Goal: Communication & Community: Participate in discussion

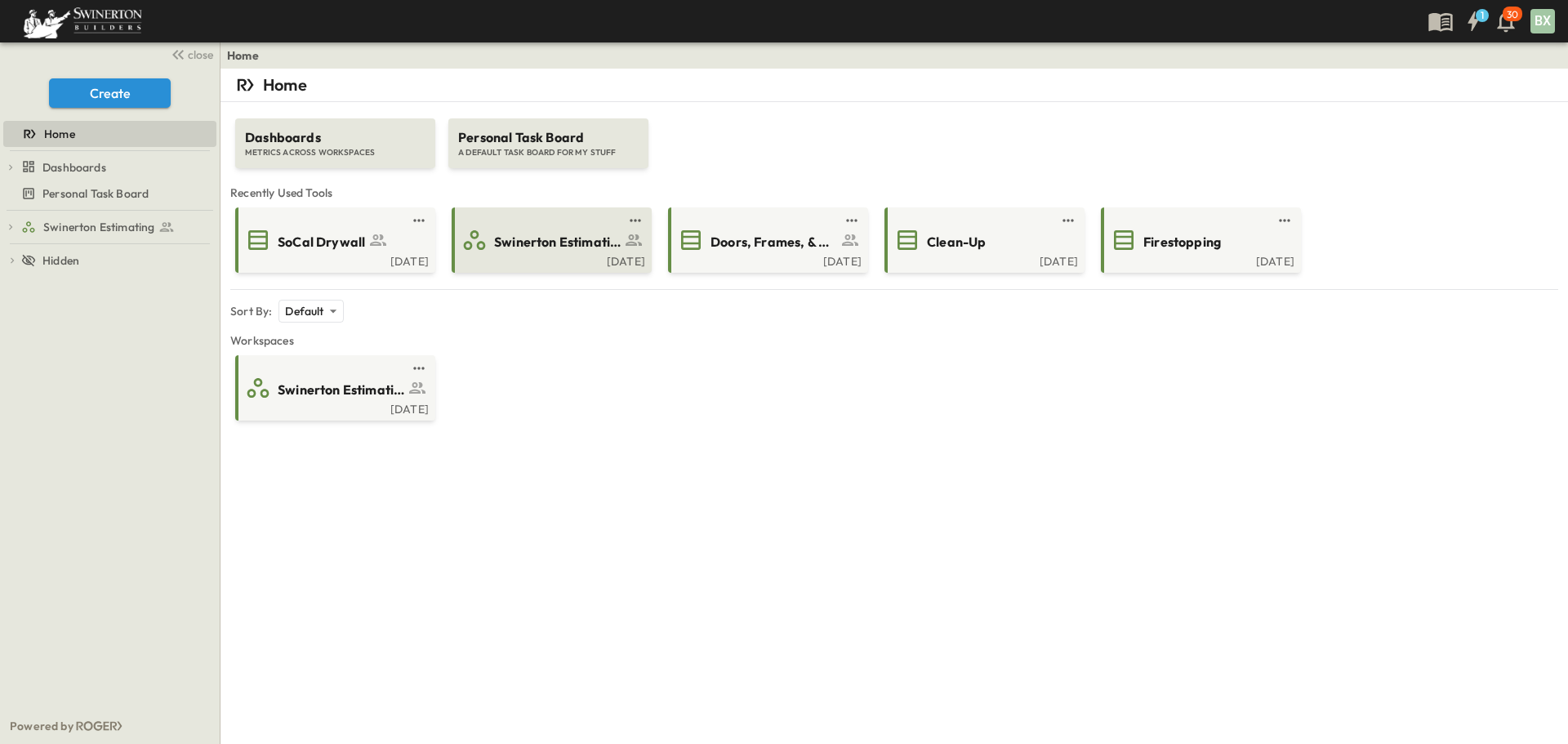
click at [542, 248] on span "Swinerton Estimating" at bounding box center [557, 242] width 127 height 19
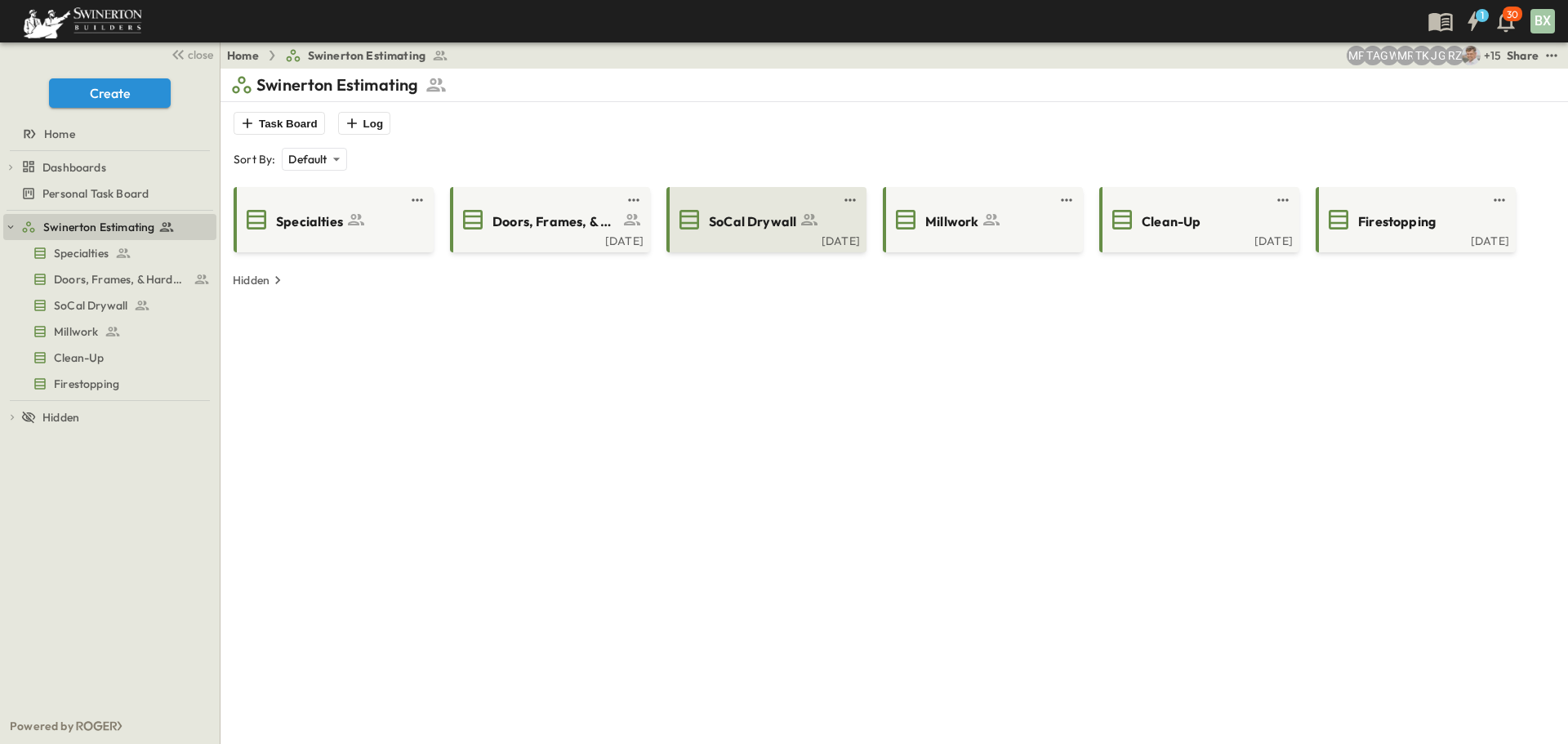
click at [746, 230] on span "SoCal Drywall" at bounding box center [752, 221] width 87 height 19
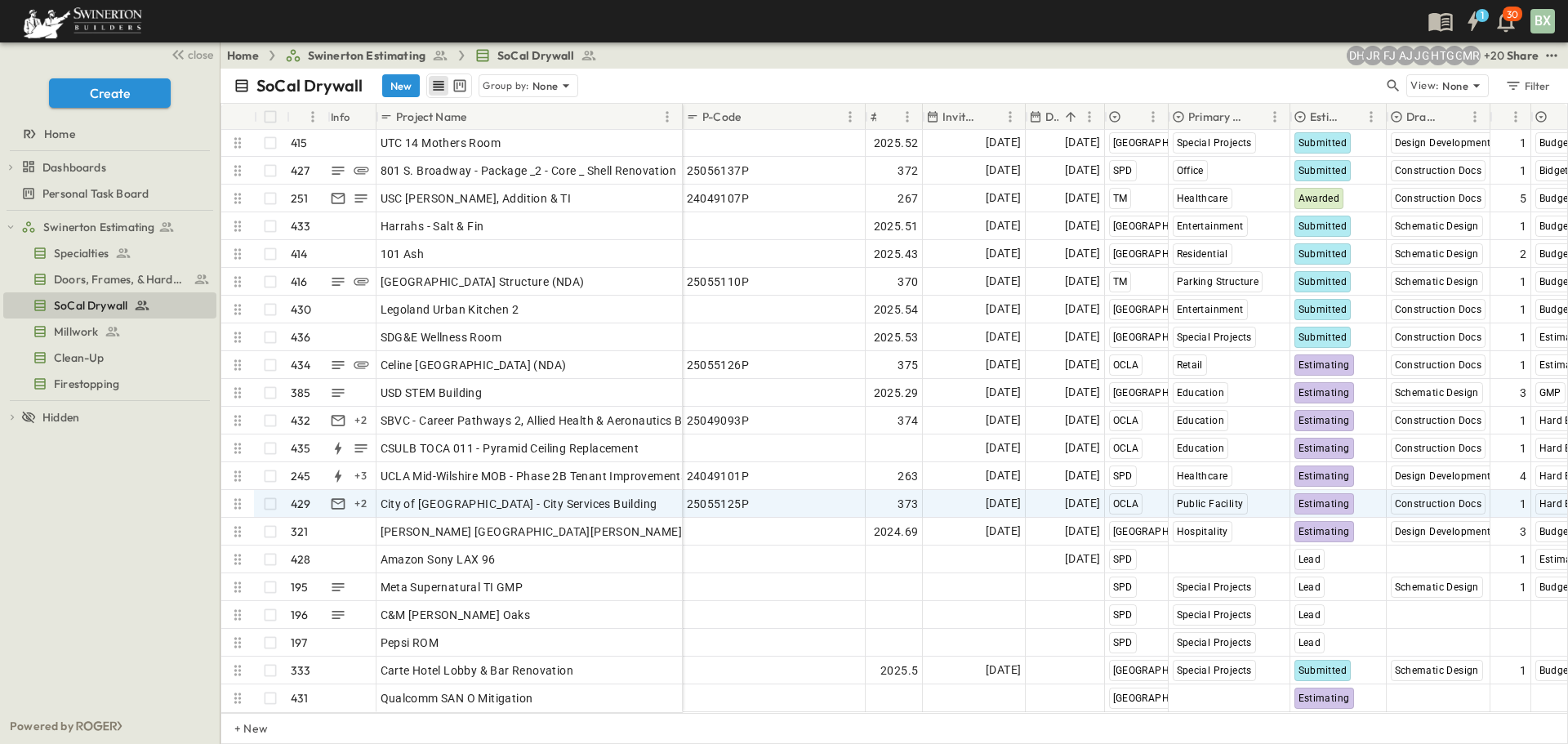
scroll to position [11532, 0]
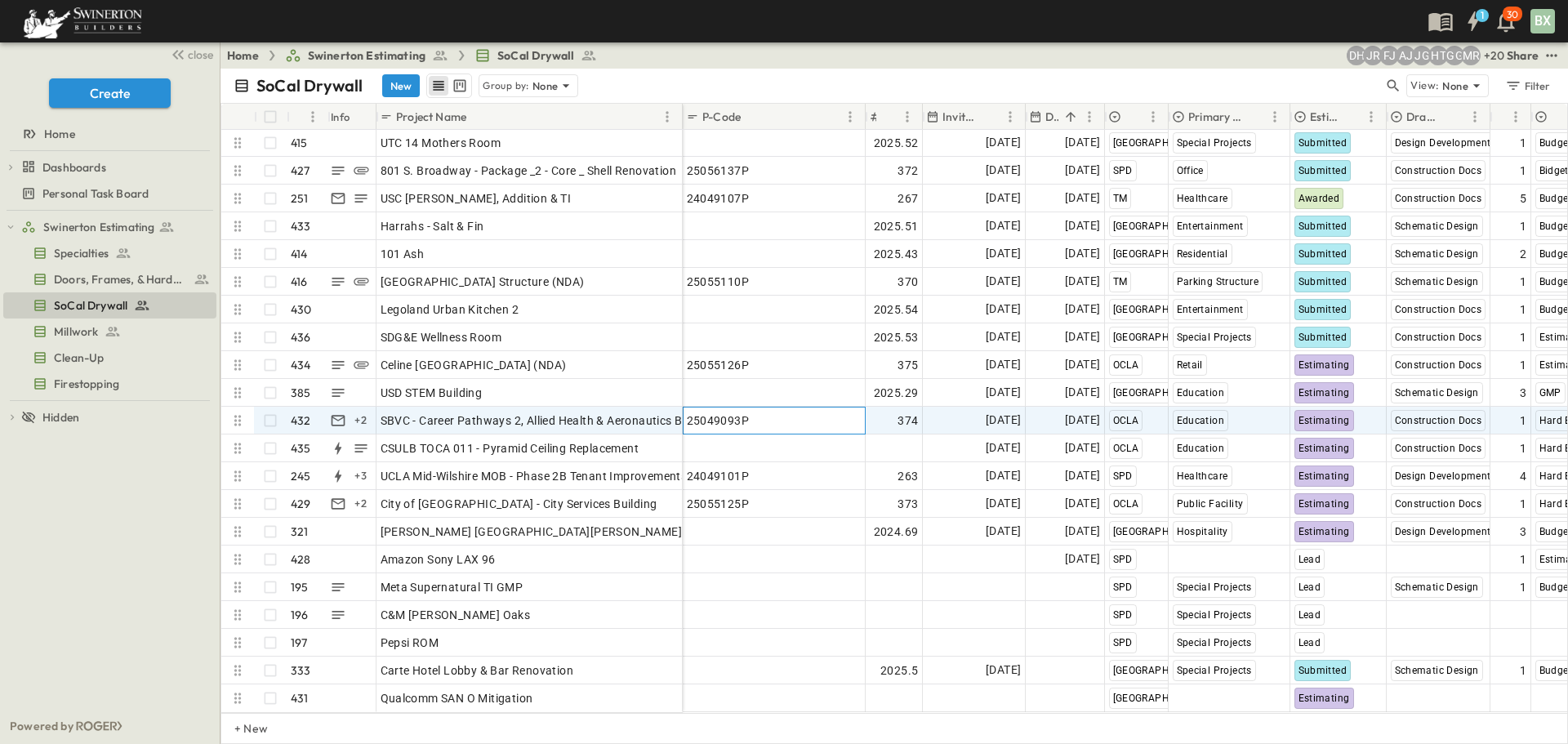
click at [756, 409] on div "25049093P" at bounding box center [774, 421] width 174 height 23
drag, startPoint x: 761, startPoint y: 405, endPoint x: 690, endPoint y: 403, distance: 71.0
click at [690, 410] on input "*********" at bounding box center [773, 420] width 180 height 20
